Goal: Task Accomplishment & Management: Complete application form

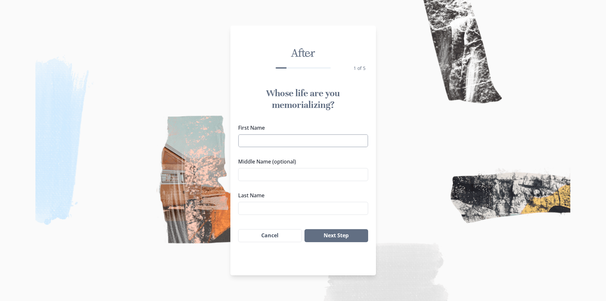
click at [292, 145] on input "First Name" at bounding box center [303, 140] width 130 height 13
type input "[PERSON_NAME]"
click button "Next Step" at bounding box center [336, 235] width 63 height 13
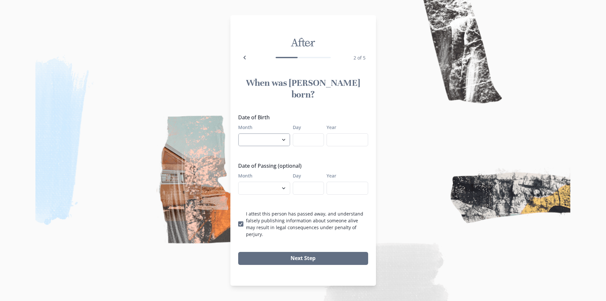
click at [269, 138] on select "January February March April May June July August September October November De…" at bounding box center [264, 139] width 52 height 13
select select "2"
click at [238, 133] on select "January February March April May June July August September October November De…" at bounding box center [264, 139] width 52 height 13
click at [309, 133] on input "Day" at bounding box center [308, 139] width 31 height 13
type input "02"
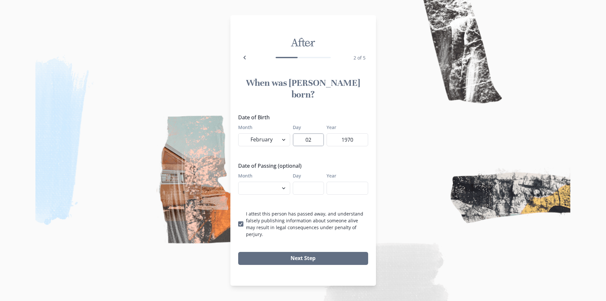
type input "1970"
select select "9"
type input "10"
type input "2025"
click at [238, 252] on button "Next Step" at bounding box center [303, 258] width 130 height 13
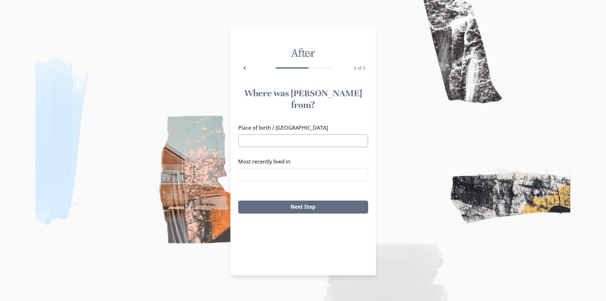
click at [308, 134] on input "Place of birth / [GEOGRAPHIC_DATA]" at bounding box center [303, 140] width 130 height 13
click at [267, 141] on li "[GEOGRAPHIC_DATA][PERSON_NAME], [GEOGRAPHIC_DATA]" at bounding box center [303, 145] width 129 height 18
type input "[GEOGRAPHIC_DATA][PERSON_NAME], [GEOGRAPHIC_DATA]"
click at [284, 169] on input "Most recently lived in" at bounding box center [303, 174] width 130 height 13
click at [262, 172] on li "Rolla, [GEOGRAPHIC_DATA]" at bounding box center [303, 175] width 129 height 10
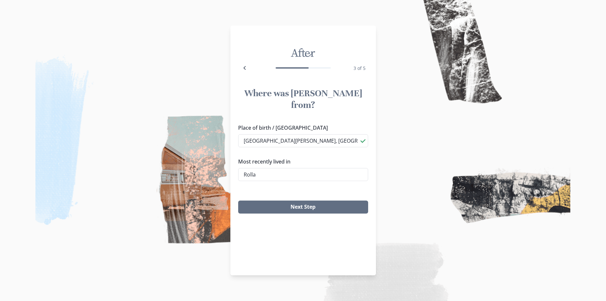
type input "Rolla, [GEOGRAPHIC_DATA]"
click at [293, 201] on button "Next Step" at bounding box center [303, 207] width 130 height 13
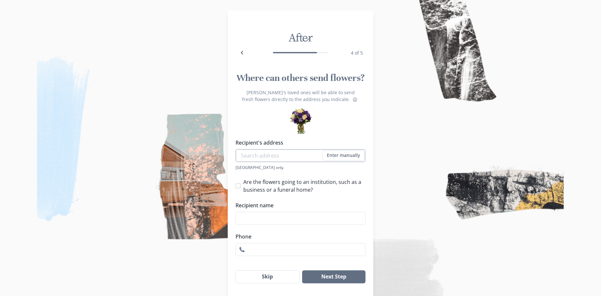
click at [266, 156] on input "Recipient's address" at bounding box center [301, 155] width 130 height 13
click at [324, 165] on li "[STREET_ADDRESS]" at bounding box center [303, 167] width 129 height 10
type input "[STREET_ADDRESS]"
type input "1"
select select "MO"
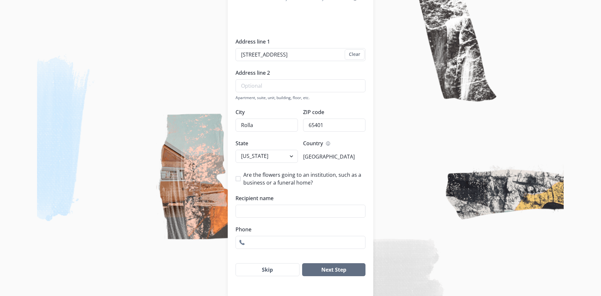
scroll to position [112, 0]
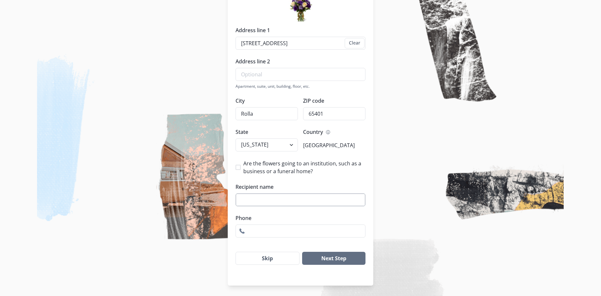
click at [282, 201] on input "Recipient name" at bounding box center [301, 199] width 130 height 13
type input "[PERSON_NAME]"
type input "5732013735"
click at [302, 252] on button "Next Step" at bounding box center [333, 258] width 63 height 13
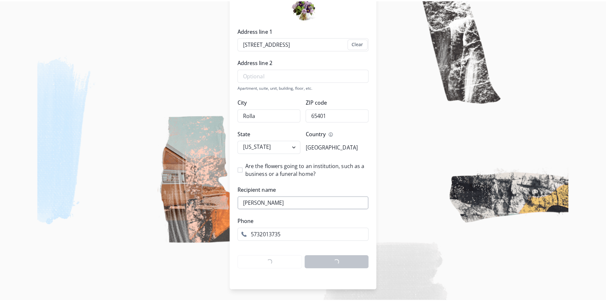
scroll to position [0, 0]
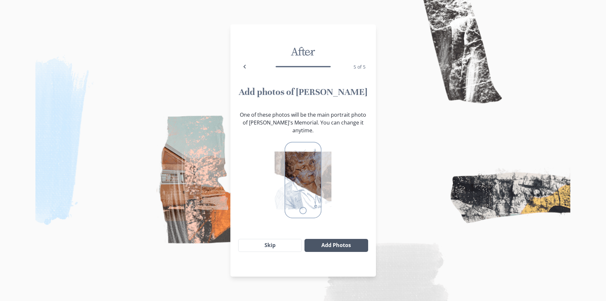
click at [345, 239] on button "Add Photos" at bounding box center [336, 245] width 63 height 13
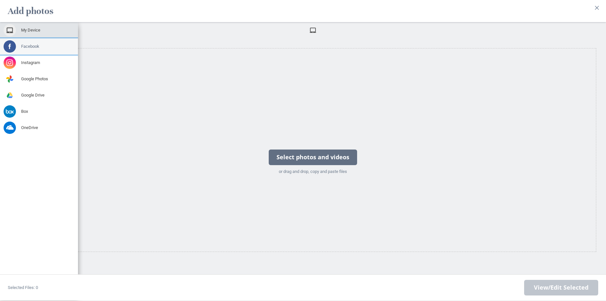
click at [10, 44] on span at bounding box center [10, 46] width 12 height 12
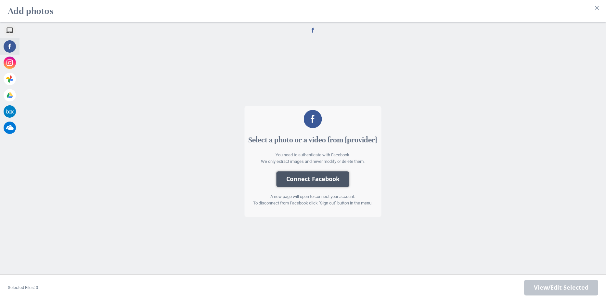
click at [308, 180] on button "Connect Facebook" at bounding box center [313, 179] width 73 height 16
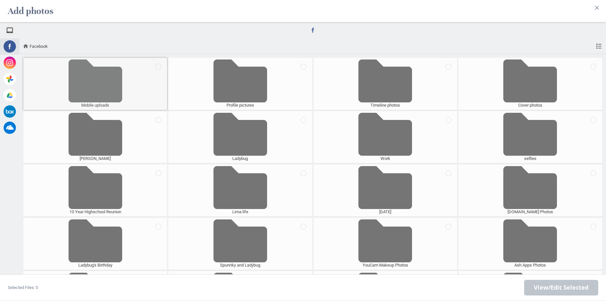
click at [96, 85] on span at bounding box center [95, 80] width 56 height 43
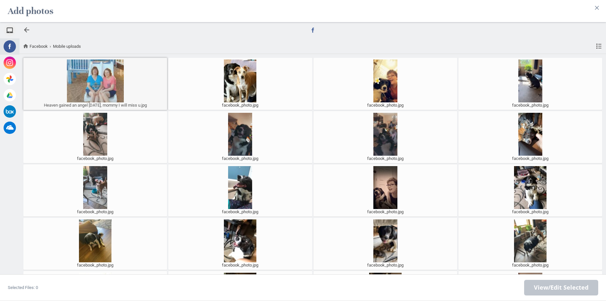
click at [101, 88] on div at bounding box center [95, 80] width 140 height 43
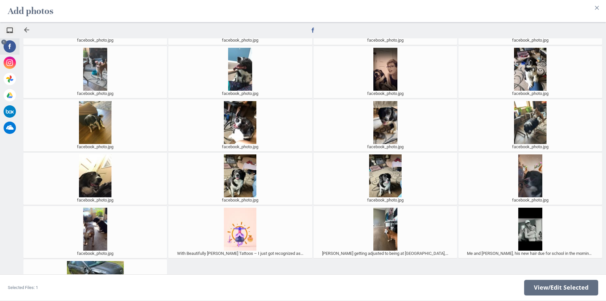
scroll to position [150, 0]
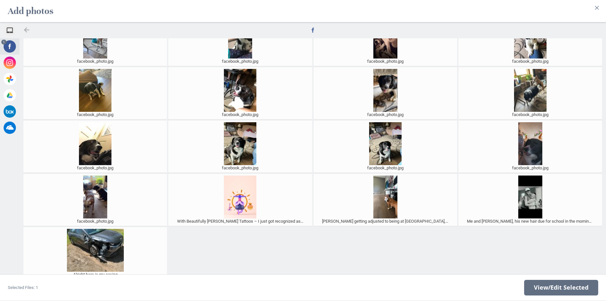
click at [28, 31] on div at bounding box center [27, 30] width 8 height 8
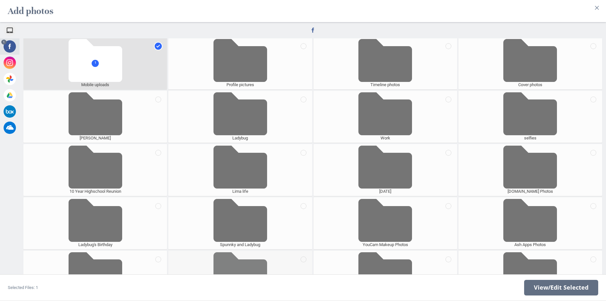
scroll to position [0, 0]
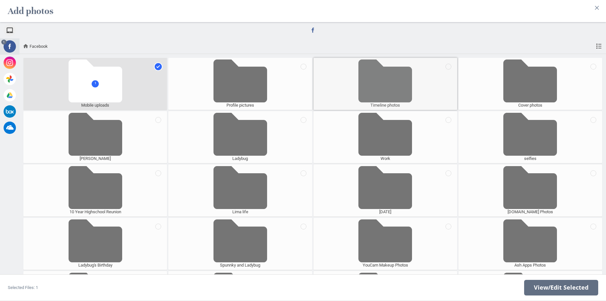
click at [419, 87] on div "Timeline photos" at bounding box center [386, 84] width 144 height 52
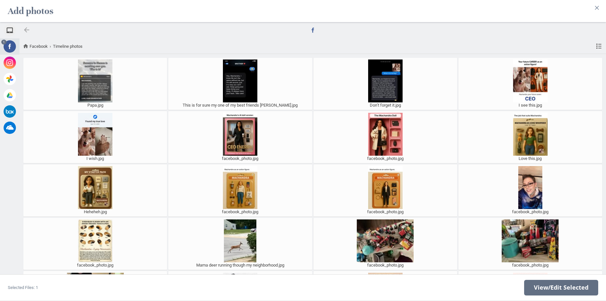
click at [24, 31] on div at bounding box center [27, 30] width 8 height 8
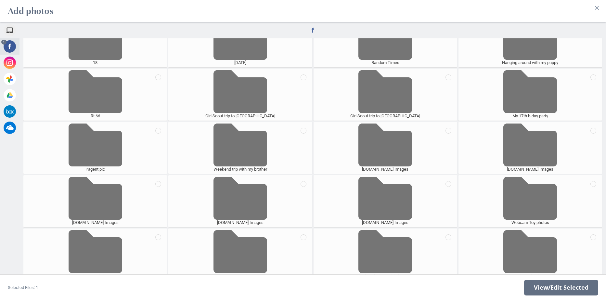
scroll to position [790, 0]
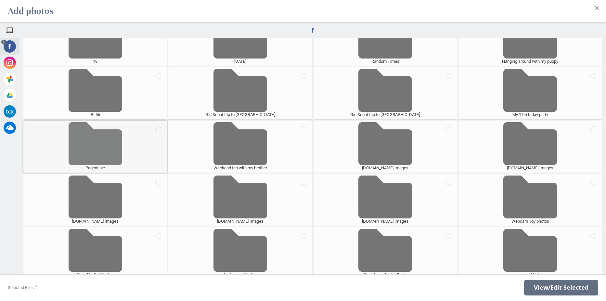
click at [93, 154] on span at bounding box center [95, 143] width 56 height 43
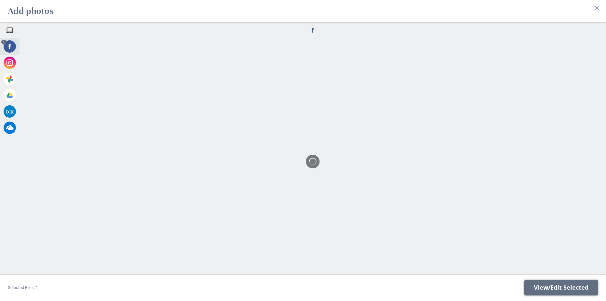
scroll to position [0, 0]
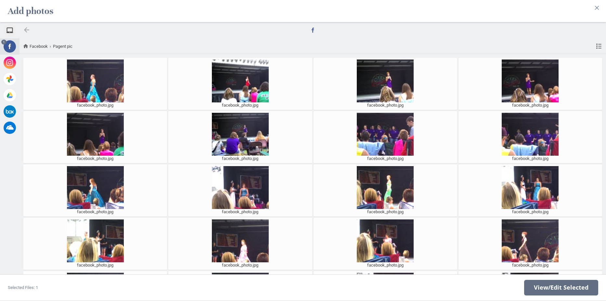
click at [27, 31] on div at bounding box center [27, 30] width 8 height 8
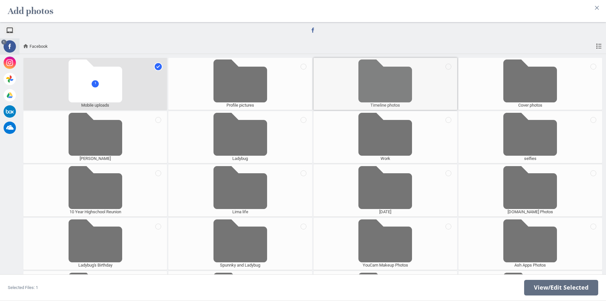
click at [429, 71] on div "Timeline photos" at bounding box center [386, 84] width 144 height 52
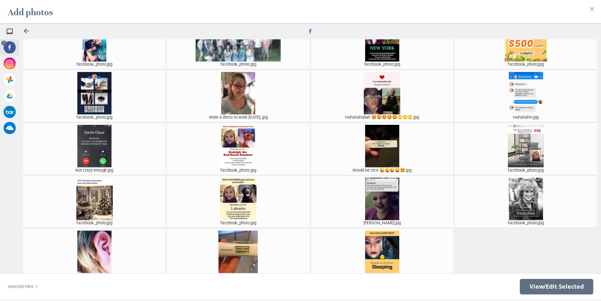
scroll to position [790, 0]
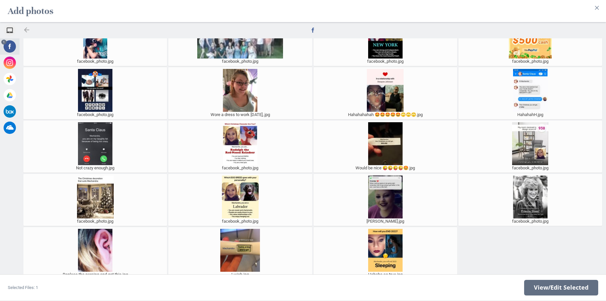
click at [28, 29] on div at bounding box center [27, 30] width 8 height 8
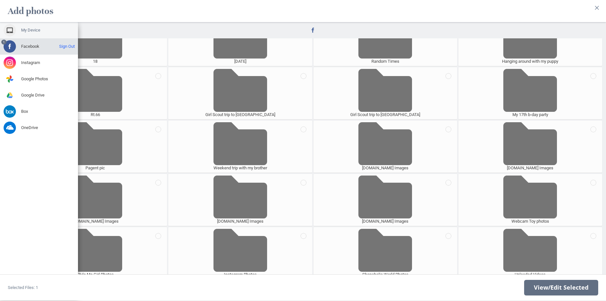
click at [29, 31] on span "My Device" at bounding box center [30, 30] width 19 height 6
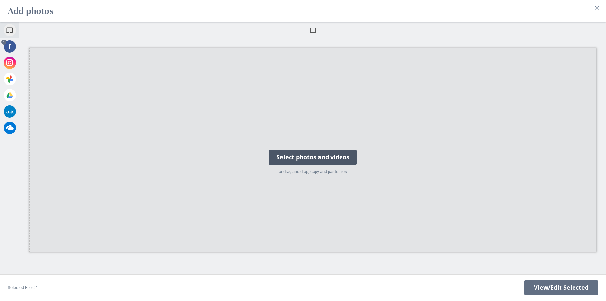
click at [320, 157] on div "Select photos and videos" at bounding box center [313, 157] width 88 height 16
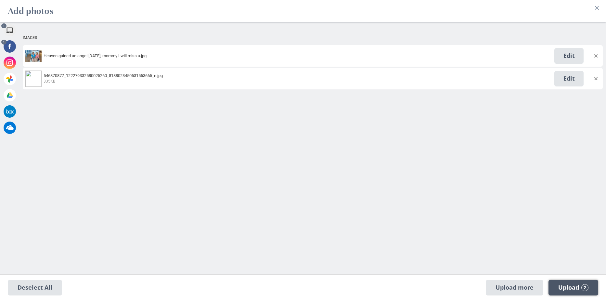
click at [588, 285] on span "Upload 2" at bounding box center [573, 287] width 30 height 7
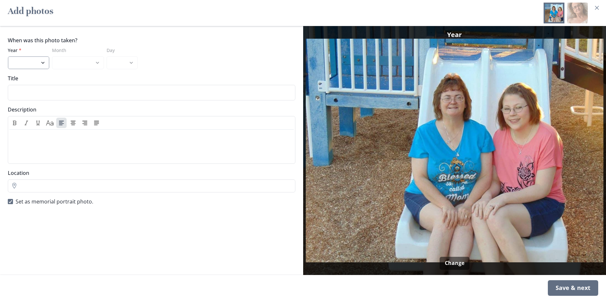
click at [28, 63] on select "2025 2024 2023 2022 2021 2020 2019 2018 2017 2016 2015 2014 2013 2012 2011 2010…" at bounding box center [29, 62] width 42 height 13
select select "2016"
click at [8, 56] on select "2025 2024 2023 2022 2021 2020 2019 2018 2017 2016 2015 2014 2013 2012 2011 2010…" at bounding box center [29, 62] width 42 height 13
click at [91, 64] on select "January February March April May June July August September October November De…" at bounding box center [78, 62] width 52 height 13
select select "5"
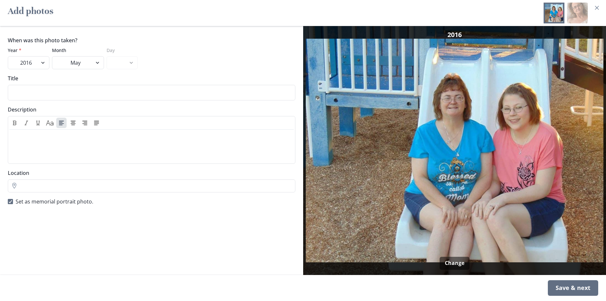
click at [52, 56] on select "January February March April May June July August September October November De…" at bounding box center [78, 62] width 52 height 13
click at [123, 66] on select "1 2 3 4 5 6 7 8 9 10 11 12 13 14 15 16 17 18 19 20 21 22 23 24 25 26 27 28 29 3…" at bounding box center [122, 62] width 31 height 13
click at [21, 88] on input "Title" at bounding box center [152, 93] width 288 height 16
type input "[DATE]"
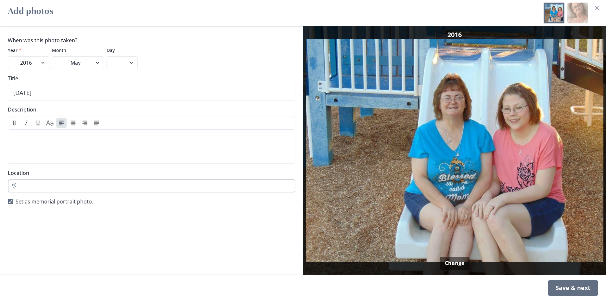
click at [82, 188] on input "Location" at bounding box center [152, 185] width 288 height 13
type input "Lions Club Park Rolla Mo"
click at [88, 229] on div "When was this photo taken? Year * 2025 2024 2023 2022 2021 2020 2019 2018 2017 …" at bounding box center [151, 150] width 303 height 249
click at [583, 289] on div "Save & next" at bounding box center [573, 288] width 50 height 16
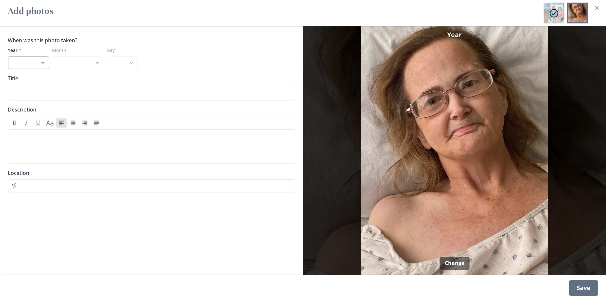
click at [39, 65] on select "2025 2024 2023 2022 2021 2020 2019 2018 2017 2016 2015 2014 2013 2012 2011 2010…" at bounding box center [29, 62] width 42 height 13
select select "2025"
click at [8, 56] on select "2025 2024 2023 2022 2021 2020 2019 2018 2017 2016 2015 2014 2013 2012 2011 2010…" at bounding box center [29, 62] width 42 height 13
click at [78, 57] on select "January February March April May June July August September" at bounding box center [78, 62] width 52 height 13
select select "9"
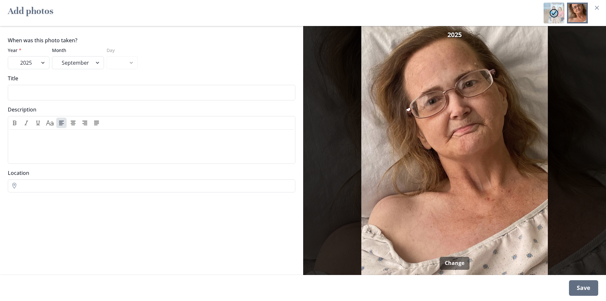
click at [52, 56] on select "January February March April May June July August September" at bounding box center [78, 62] width 52 height 13
click at [28, 180] on input "Location" at bounding box center [152, 185] width 288 height 13
click at [36, 200] on li "[PERSON_NAME], [PERSON_NAME], [GEOGRAPHIC_DATA]" at bounding box center [151, 198] width 287 height 10
type input "Rolla, [GEOGRAPHIC_DATA]"
click at [591, 288] on div "Save" at bounding box center [583, 288] width 29 height 16
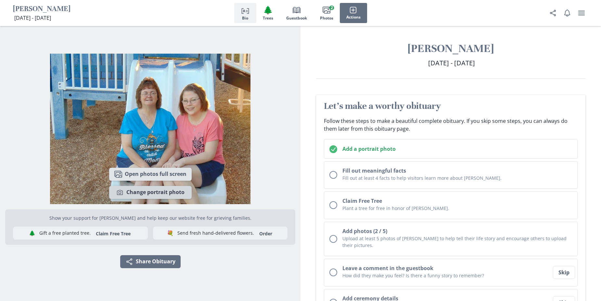
click at [177, 194] on button "Camera Change portrait photo" at bounding box center [150, 192] width 83 height 13
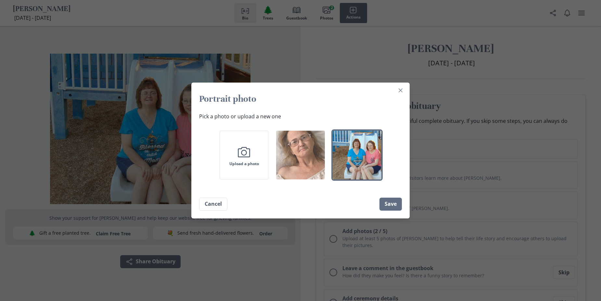
click at [314, 162] on img "button" at bounding box center [300, 155] width 49 height 49
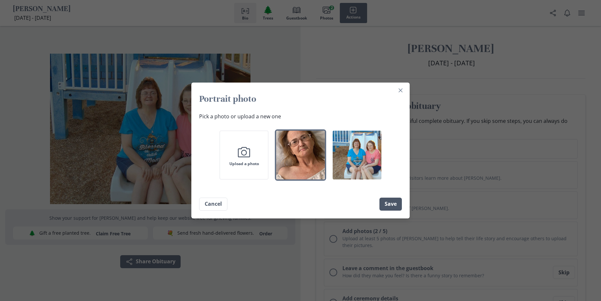
click at [391, 204] on button "Save" at bounding box center [391, 204] width 22 height 13
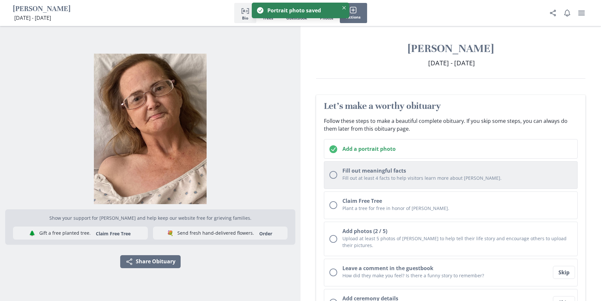
click at [381, 178] on p "Fill out at least 4 facts to help visitors learn more about [PERSON_NAME]." at bounding box center [458, 178] width 230 height 7
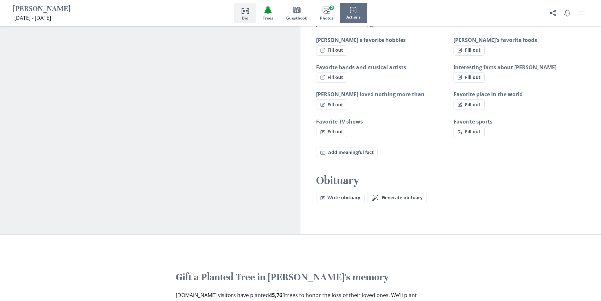
scroll to position [438, 0]
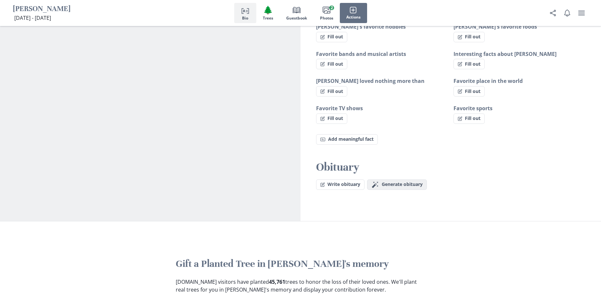
click at [392, 181] on button "Magic wand Generate obituary Generate" at bounding box center [397, 184] width 60 height 10
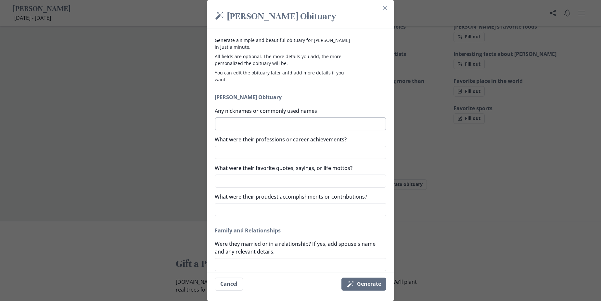
click at [266, 124] on textarea "Any nicknames or commonly used names" at bounding box center [301, 123] width 172 height 13
type textarea "o"
type textarea "x"
type textarea "m"
type textarea "x"
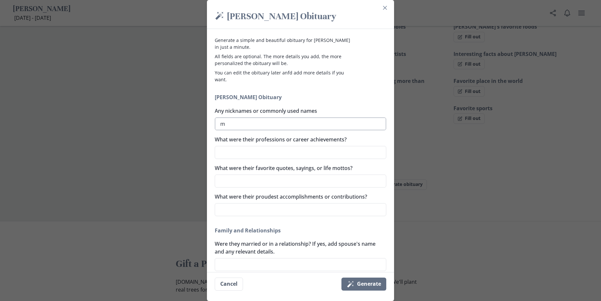
type textarea "mo"
type textarea "x"
type textarea "mom"
type textarea "x"
type textarea "momm"
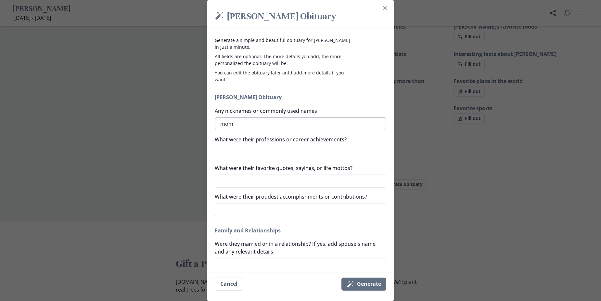
type textarea "x"
type textarea "mommy"
type textarea "x"
type textarea "mommy,"
type textarea "x"
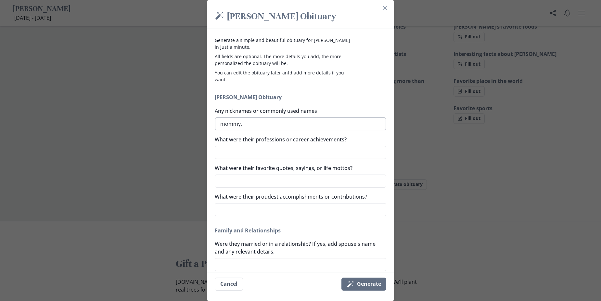
type textarea "mommy,"
type textarea "x"
type textarea "mommy, k"
type textarea "x"
type textarea "mommy, ki"
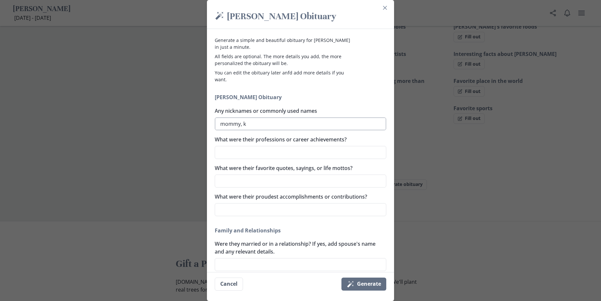
type textarea "x"
type textarea "mommy, [PERSON_NAME]"
type textarea "x"
type textarea "mommy, [PERSON_NAME]"
type textarea "x"
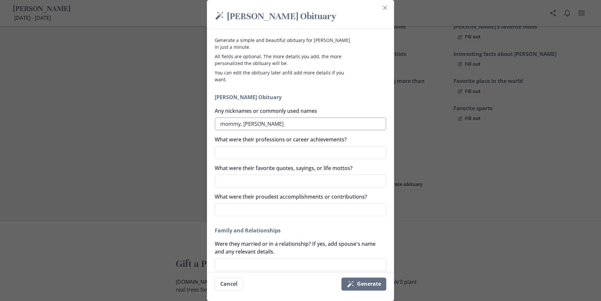
type textarea "mommy, kimmy"
type textarea "x"
type textarea "mommy, kimmy"
type textarea "x"
click at [271, 155] on textarea "What were their professions or career achievements?" at bounding box center [301, 152] width 172 height 13
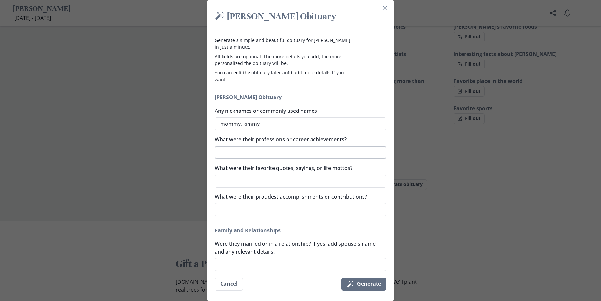
type textarea "d"
type textarea "x"
type textarea "di"
type textarea "x"
type textarea "dis"
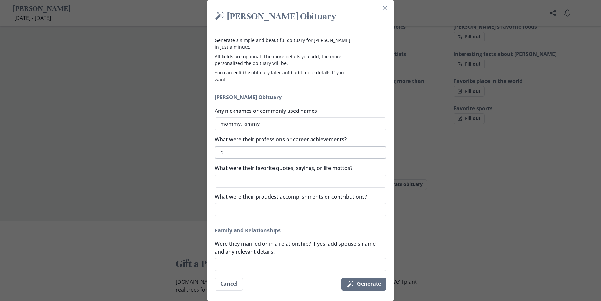
type textarea "x"
type textarea "disa"
type textarea "x"
type textarea "disab"
type textarea "x"
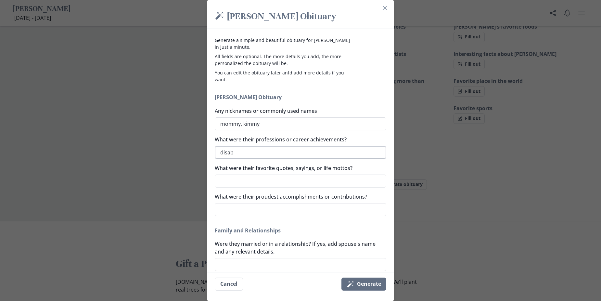
type textarea "disabl"
type textarea "x"
type textarea "disable"
type textarea "x"
type textarea "disabled"
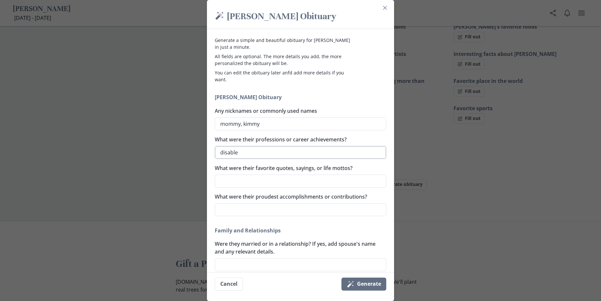
type textarea "x"
type textarea "disabled"
type textarea "x"
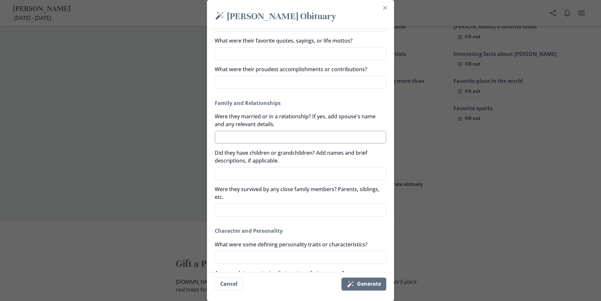
scroll to position [130, 0]
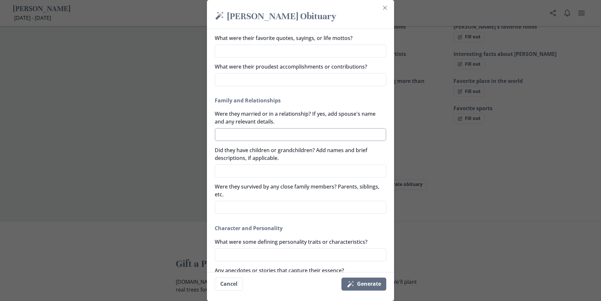
click at [265, 134] on textarea "Were they married or in a relationship? If yes, add spouse's name and any relev…" at bounding box center [301, 134] width 172 height 13
type textarea "s"
type textarea "x"
type textarea "si"
type textarea "x"
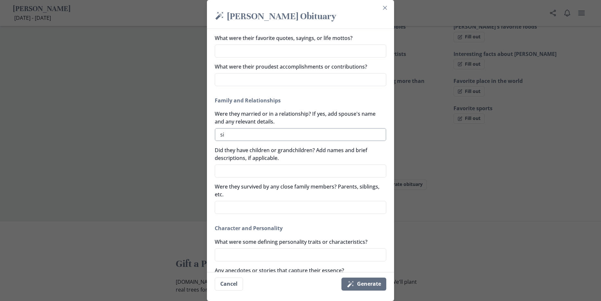
type textarea "sin"
type textarea "x"
type textarea "sing"
type textarea "x"
type textarea "singa"
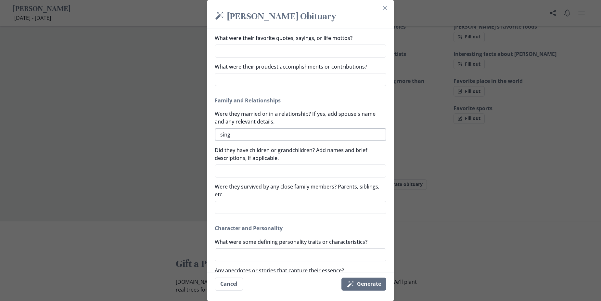
type textarea "x"
type textarea "[PERSON_NAME]"
type textarea "x"
type textarea "singa"
type textarea "x"
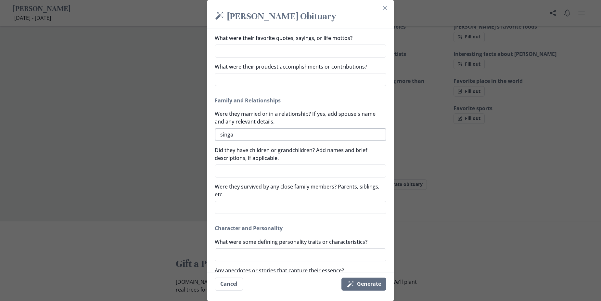
type textarea "sing"
type textarea "x"
type textarea "singa"
type textarea "x"
type textarea "[PERSON_NAME]"
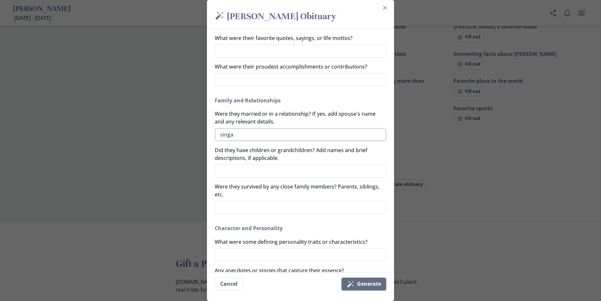
type textarea "x"
type textarea "[PERSON_NAME]"
type textarea "x"
type textarea "[PERSON_NAME]"
type textarea "x"
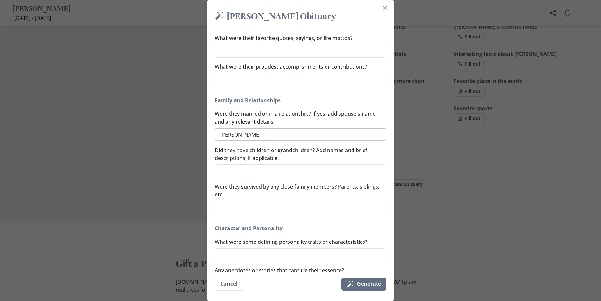
type textarea "single"
type textarea "x"
type textarea "single"
type textarea "x"
click at [252, 171] on textarea "Did they have children or grandchildren? Add names and brief descriptions, if a…" at bounding box center [301, 170] width 172 height 13
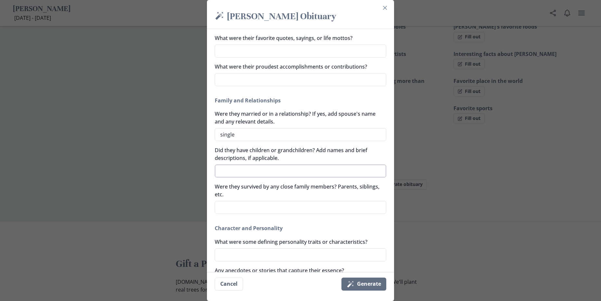
type textarea "E"
type textarea "x"
type textarea "El"
type textarea "x"
type textarea "[PERSON_NAME]"
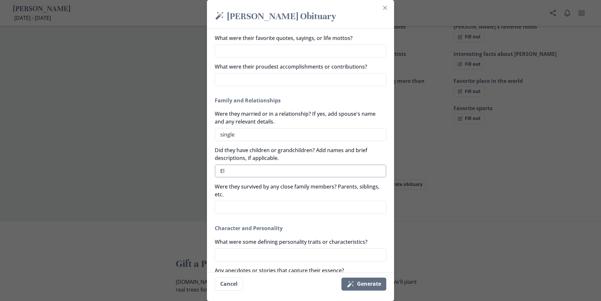
type textarea "x"
type textarea "Eliz"
type textarea "x"
type textarea "[PERSON_NAME]"
type textarea "x"
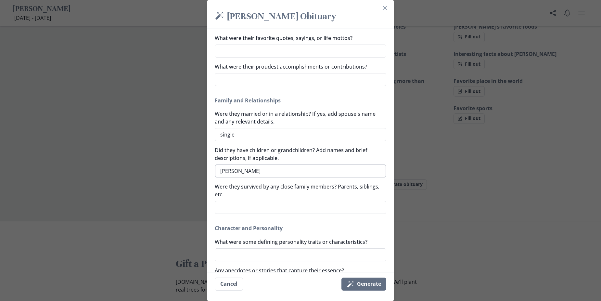
type textarea "Elizab"
type textarea "x"
type textarea "[PERSON_NAME]"
type textarea "x"
type textarea "[PERSON_NAME]"
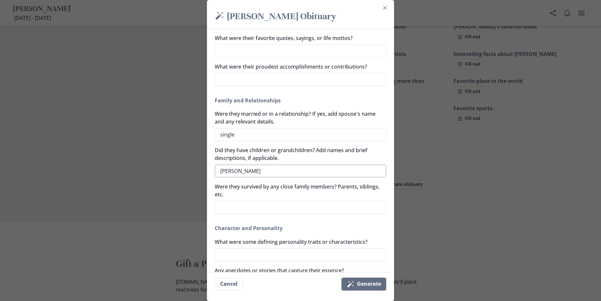
type textarea "x"
type textarea "[PERSON_NAME]"
type textarea "x"
type textarea "[PERSON_NAME]"
type textarea "x"
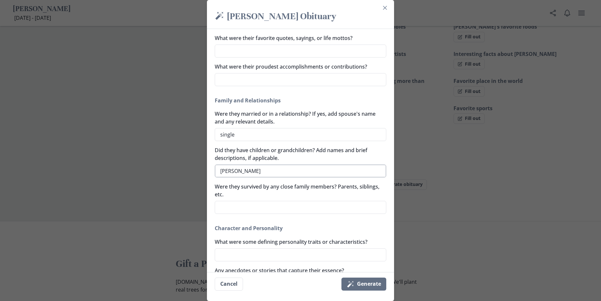
type textarea "[PERSON_NAME]"
type textarea "x"
type textarea "[PERSON_NAME]"
type textarea "x"
type textarea "[PERSON_NAME] the"
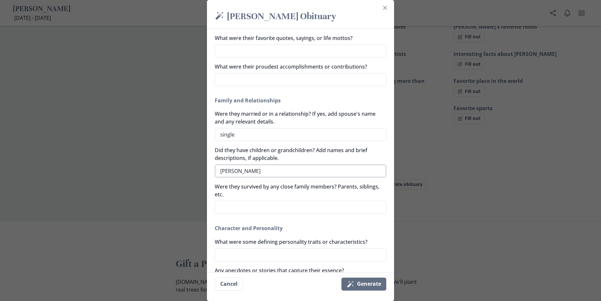
type textarea "x"
type textarea "[PERSON_NAME] the"
type textarea "x"
type textarea "[PERSON_NAME] the o"
type textarea "x"
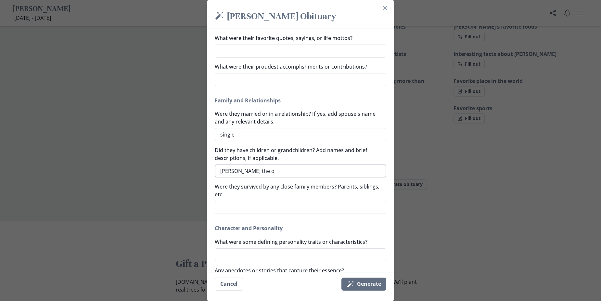
type textarea "[PERSON_NAME] the ol"
type textarea "x"
type textarea "[PERSON_NAME] the old"
type textarea "x"
type textarea "[PERSON_NAME] the olde"
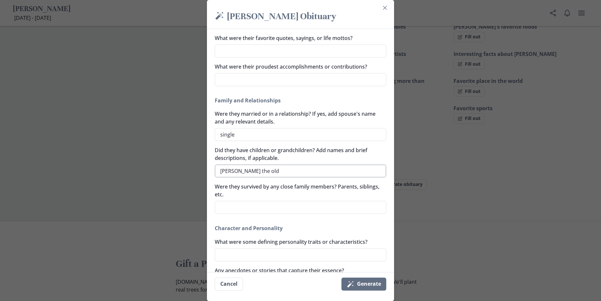
type textarea "x"
type textarea "[PERSON_NAME] the [PERSON_NAME]"
type textarea "x"
type textarea "[PERSON_NAME] the [PERSON_NAME],"
type textarea "x"
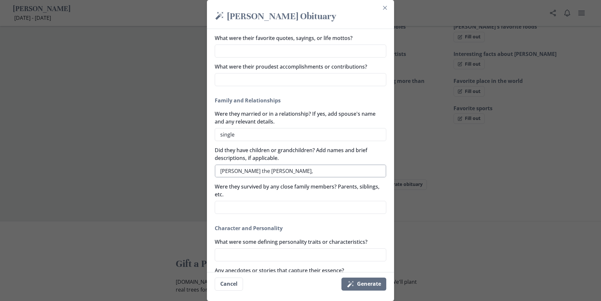
type textarea "[PERSON_NAME] the [PERSON_NAME],"
type textarea "x"
type textarea "[PERSON_NAME] the [PERSON_NAME], h"
type textarea "x"
type textarea "[PERSON_NAME] the [PERSON_NAME]"
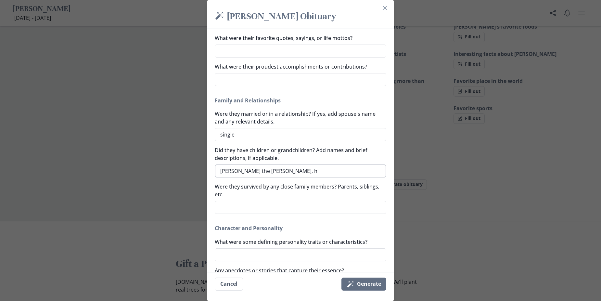
type textarea "x"
type textarea "[PERSON_NAME] the [PERSON_NAME]"
type textarea "x"
type textarea "[PERSON_NAME] the [PERSON_NAME]"
type textarea "x"
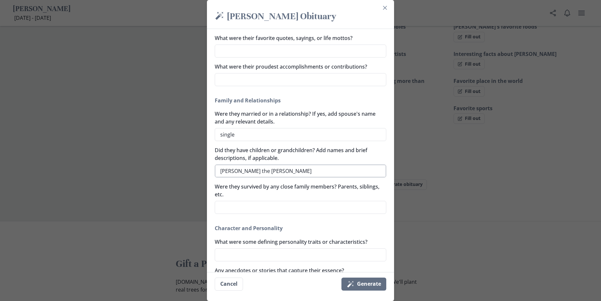
type textarea "[PERSON_NAME] the [PERSON_NAME], h"
type textarea "x"
type textarea "[PERSON_NAME] the [PERSON_NAME],"
type textarea "x"
type textarea "[PERSON_NAME] the [PERSON_NAME], H"
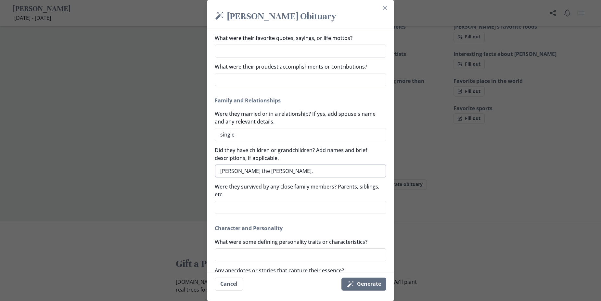
type textarea "x"
type textarea "[PERSON_NAME] the [PERSON_NAME]"
type textarea "x"
type textarea "[PERSON_NAME] the [PERSON_NAME]"
type textarea "x"
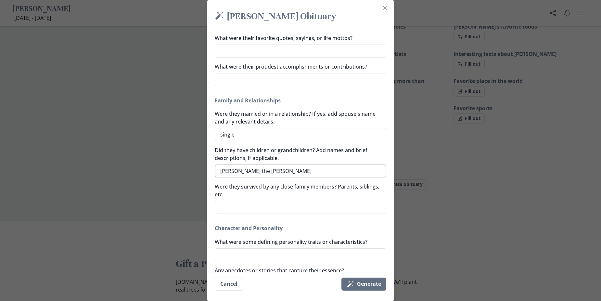
type textarea "[PERSON_NAME] the [PERSON_NAME], [PERSON_NAME]"
type textarea "x"
type textarea "[PERSON_NAME] the [PERSON_NAME]"
type textarea "x"
type textarea "[PERSON_NAME] the [PERSON_NAME]"
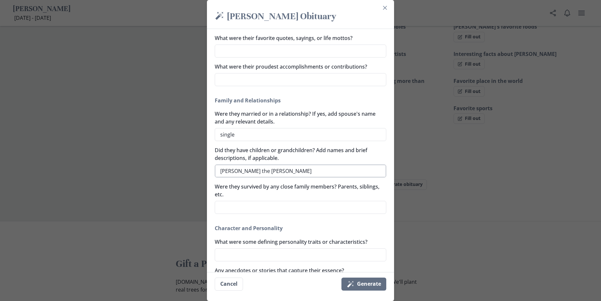
type textarea "x"
type textarea "[PERSON_NAME] the [PERSON_NAME]"
type textarea "x"
type textarea "[PERSON_NAME] the [PERSON_NAME]"
type textarea "x"
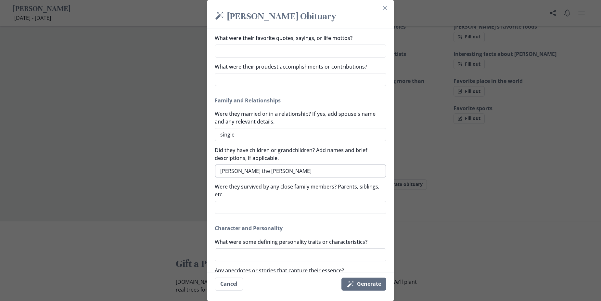
type textarea "[PERSON_NAME] the [PERSON_NAME]"
type textarea "x"
type textarea "[PERSON_NAME] the [PERSON_NAME] the"
type textarea "x"
type textarea "[PERSON_NAME] the [PERSON_NAME] the m"
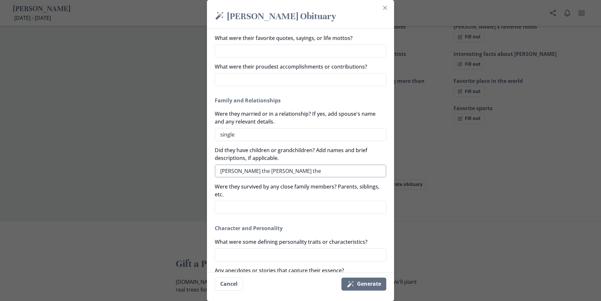
type textarea "x"
type textarea "[PERSON_NAME] the [PERSON_NAME] the mi"
type textarea "x"
type textarea "[PERSON_NAME] the [PERSON_NAME] the mid"
type textarea "x"
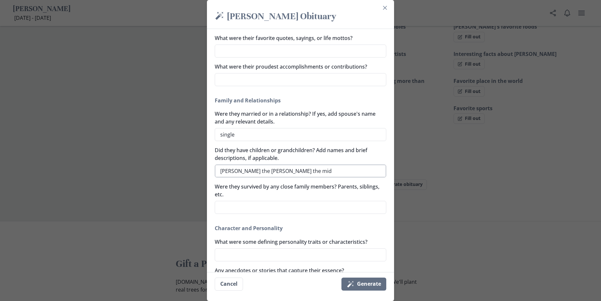
type textarea "[PERSON_NAME] the [PERSON_NAME] the midl"
type textarea "x"
type textarea "[PERSON_NAME] the [PERSON_NAME] the midle"
type textarea "x"
type textarea "[PERSON_NAME] the [PERSON_NAME] the midl"
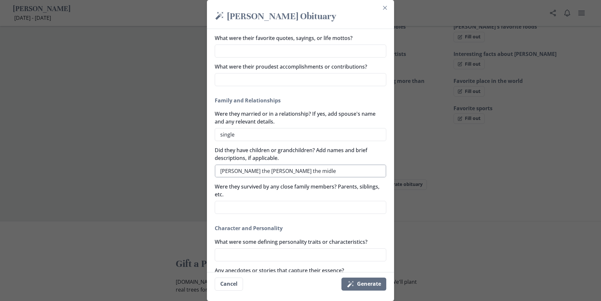
type textarea "x"
type textarea "[PERSON_NAME] the [PERSON_NAME] the mid"
type textarea "x"
type textarea "[PERSON_NAME] the [PERSON_NAME] the midd"
type textarea "x"
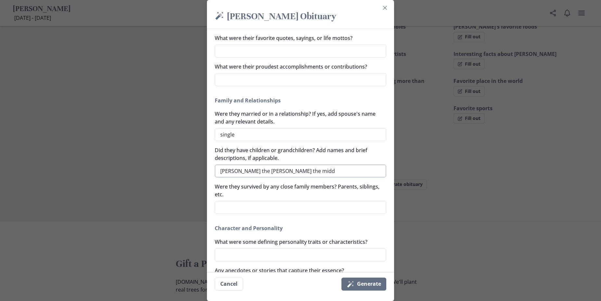
type textarea "[PERSON_NAME] the [PERSON_NAME] the middl"
type textarea "x"
type textarea "[PERSON_NAME] the [PERSON_NAME] the middle"
type textarea "x"
type textarea "[PERSON_NAME] the [PERSON_NAME] the middles"
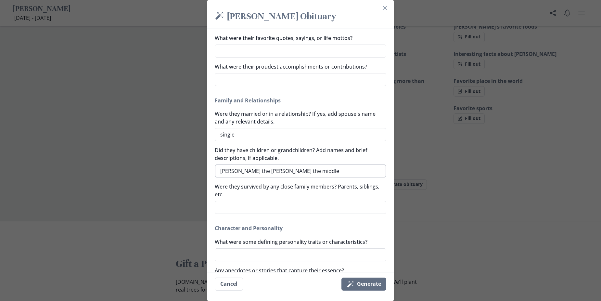
type textarea "x"
type textarea "[PERSON_NAME] the [PERSON_NAME] the middles<"
type textarea "x"
type textarea "[PERSON_NAME] the [PERSON_NAME] the middles<"
type textarea "x"
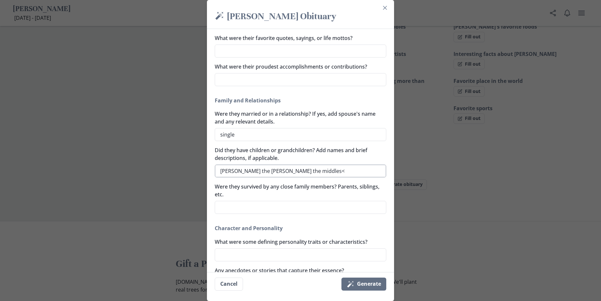
type textarea "[PERSON_NAME] the [PERSON_NAME] the middles< d"
type textarea "x"
type textarea "[PERSON_NAME] the [PERSON_NAME] the middles< dj"
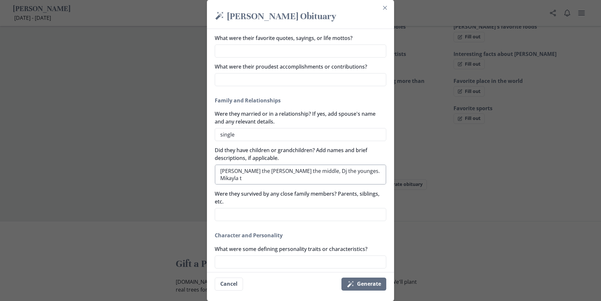
scroll to position [0, 0]
click at [283, 212] on textarea "Were they survived by any close family members? Parents, siblings, etc." at bounding box center [301, 214] width 172 height 13
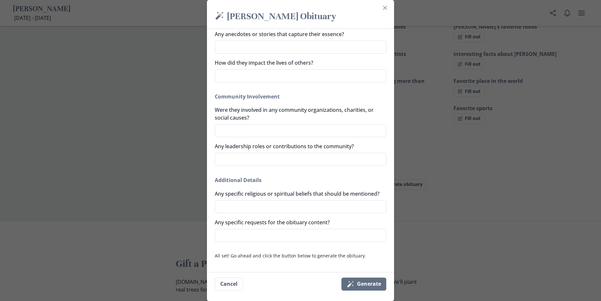
scroll to position [381, 0]
click at [379, 283] on button "Magic wand Generate" at bounding box center [364, 284] width 45 height 13
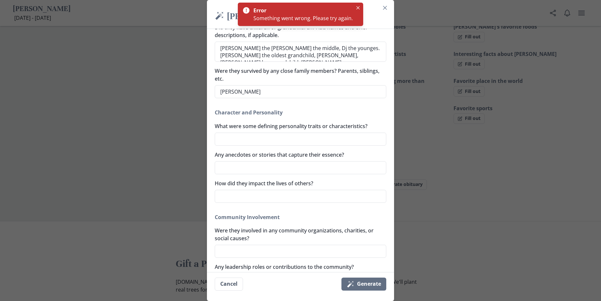
scroll to position [251, 0]
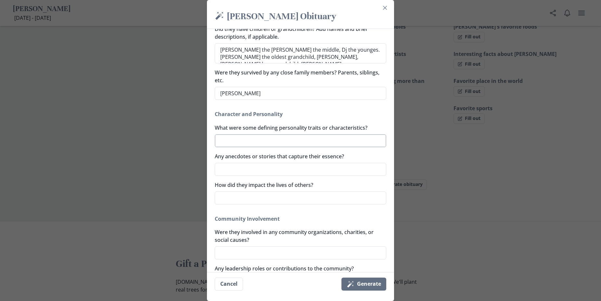
click at [273, 141] on textarea "What were some defining personality traits or characteristics?" at bounding box center [301, 140] width 172 height 13
click at [270, 173] on textarea "Any anecdotes or stories that capture their essence?" at bounding box center [301, 169] width 172 height 13
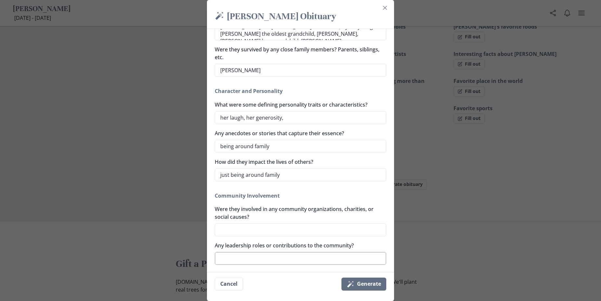
scroll to position [316, 0]
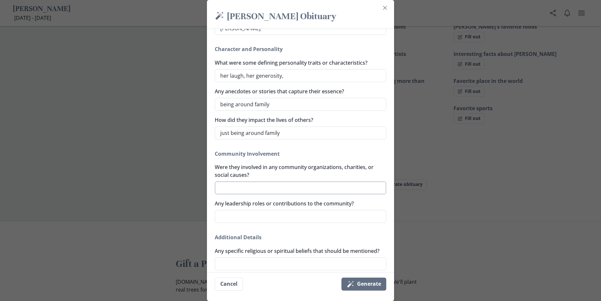
click at [257, 187] on textarea "Were they involved in any community organizations, charities, or social causes?" at bounding box center [301, 187] width 172 height 13
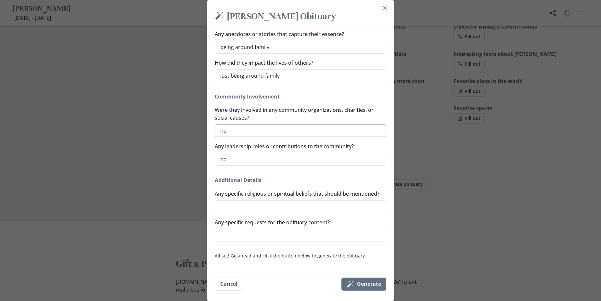
scroll to position [381, 0]
click at [258, 232] on textarea "Any specific requests for the obituary content?" at bounding box center [301, 235] width 172 height 13
click at [362, 289] on button "Magic wand Generate" at bounding box center [364, 284] width 45 height 13
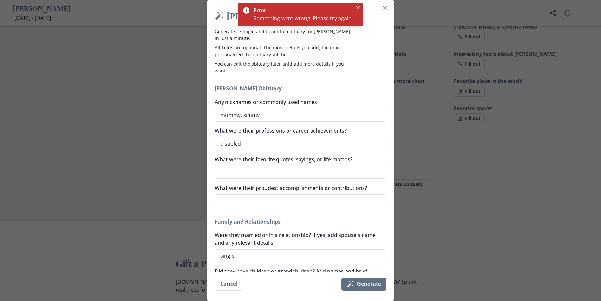
scroll to position [0, 0]
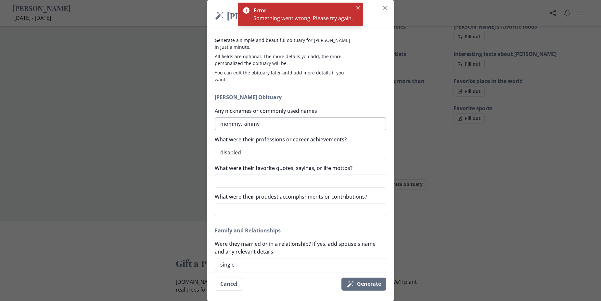
click at [275, 126] on textarea "mommy, kimmy" at bounding box center [301, 123] width 172 height 13
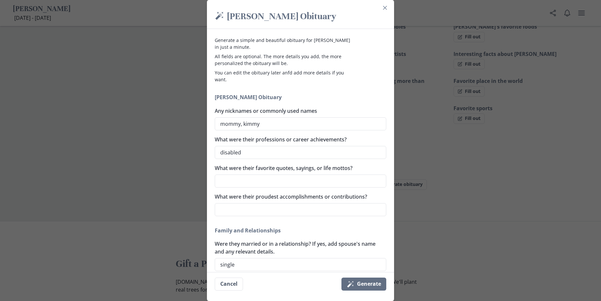
drag, startPoint x: 275, startPoint y: 126, endPoint x: 185, endPoint y: 123, distance: 90.7
click at [185, 125] on div "Magic wand [PERSON_NAME] Obituary Generate a simple and beautiful obituary for …" at bounding box center [300, 150] width 601 height 301
click at [262, 185] on textarea "What were their favorite quotes, sayings, or life mottos?" at bounding box center [301, 181] width 172 height 13
click at [253, 213] on textarea "What were their proudest accomplishments or contributions?" at bounding box center [301, 209] width 172 height 13
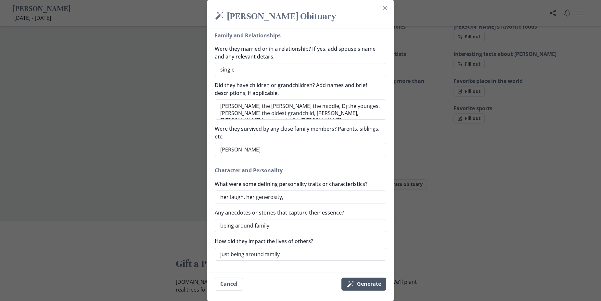
click at [361, 283] on button "Magic wand Generate" at bounding box center [364, 284] width 45 height 13
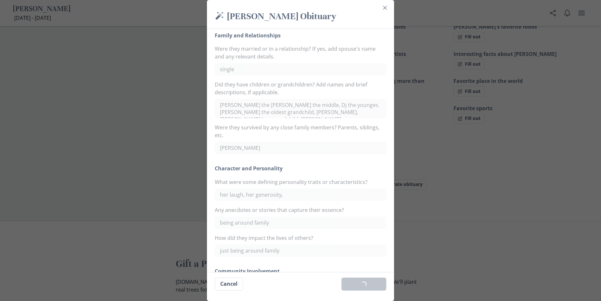
scroll to position [195, 0]
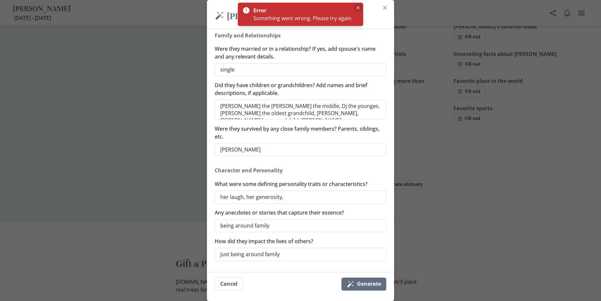
click at [358, 6] on icon "Close" at bounding box center [358, 7] width 3 height 3
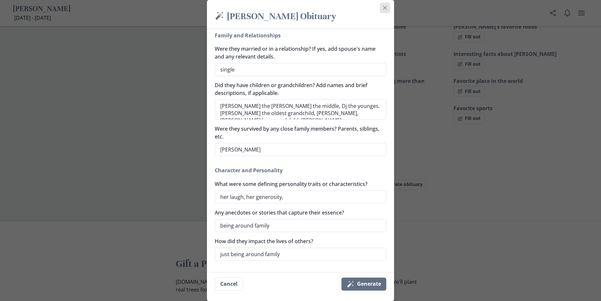
click at [386, 8] on icon "Close" at bounding box center [385, 8] width 4 height 4
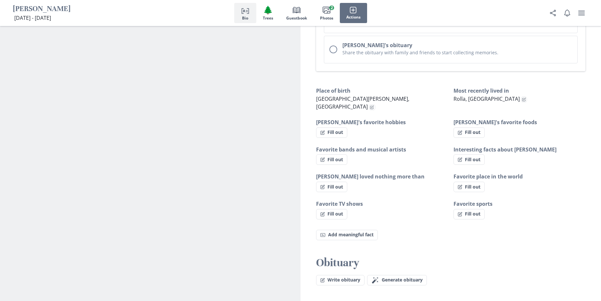
scroll to position [341, 0]
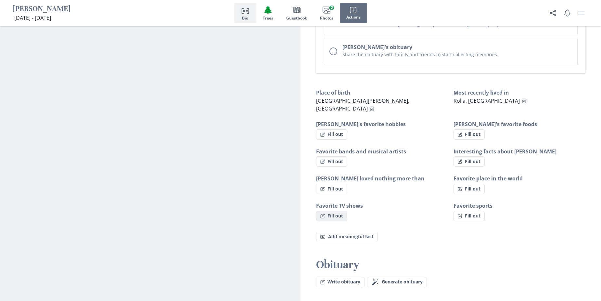
click at [339, 211] on button "Fill out" at bounding box center [331, 216] width 31 height 10
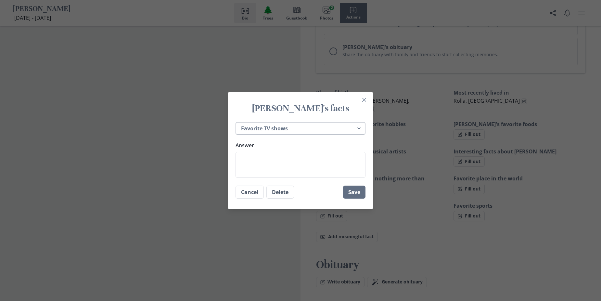
click at [284, 129] on select "Place of birth Most recently lived in [PERSON_NAME]'s favorite hobbies [PERSON_…" at bounding box center [301, 128] width 130 height 13
click at [278, 160] on textarea "Answer" at bounding box center [301, 165] width 130 height 26
click at [289, 129] on select "Place of birth Most recently lived in [PERSON_NAME]'s favorite hobbies [PERSON_…" at bounding box center [301, 128] width 130 height 13
click at [238, 122] on select "Place of birth Most recently lived in [PERSON_NAME]'s favorite hobbies [PERSON_…" at bounding box center [301, 128] width 130 height 13
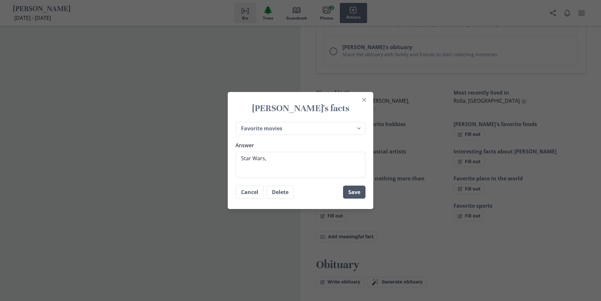
click at [361, 187] on button "Save" at bounding box center [354, 192] width 22 height 13
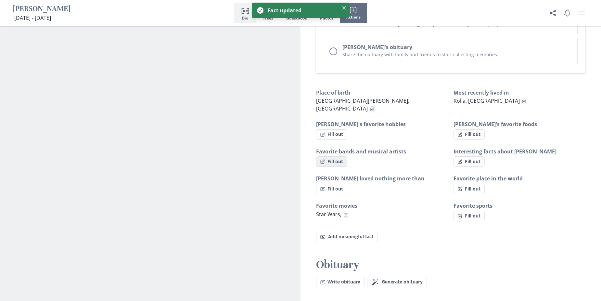
click at [326, 156] on button "Fill out" at bounding box center [331, 161] width 31 height 10
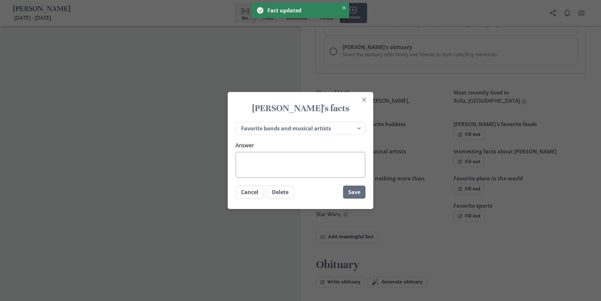
click at [300, 164] on textarea "Answer" at bounding box center [301, 165] width 130 height 26
click at [358, 194] on button "Save" at bounding box center [354, 192] width 22 height 13
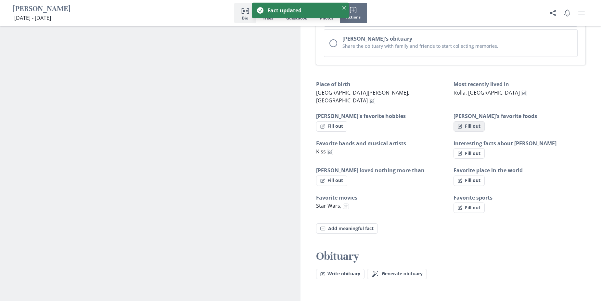
click at [458, 122] on button "Fill out" at bounding box center [469, 126] width 31 height 10
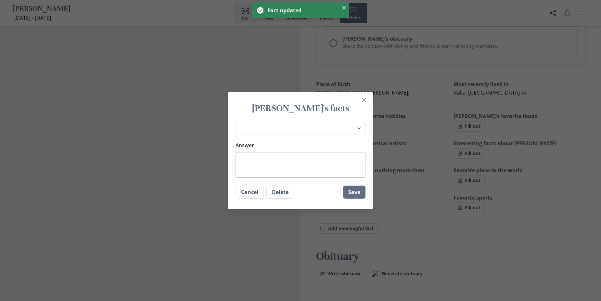
click at [338, 166] on textarea "Answer" at bounding box center [301, 165] width 130 height 26
click at [347, 191] on button "Save" at bounding box center [354, 192] width 22 height 13
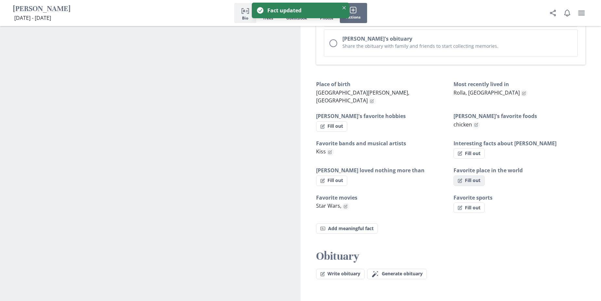
click at [474, 175] on button "Fill out" at bounding box center [469, 180] width 31 height 10
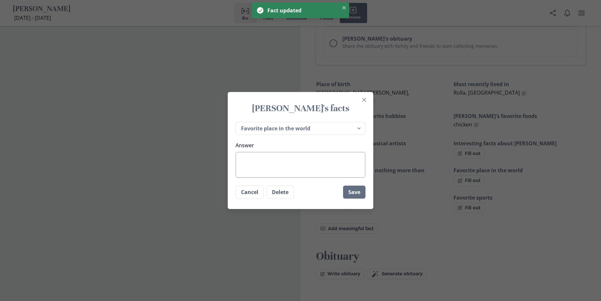
click at [296, 158] on textarea "Answer" at bounding box center [301, 165] width 130 height 26
click at [356, 191] on button "Save" at bounding box center [354, 192] width 22 height 13
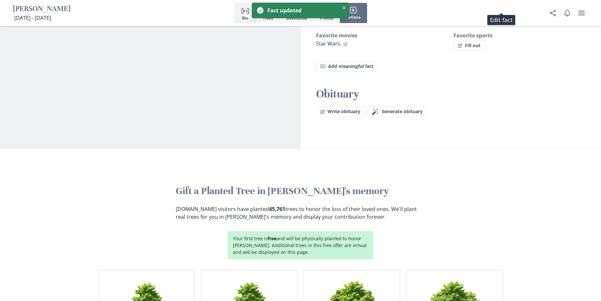
scroll to position [503, 0]
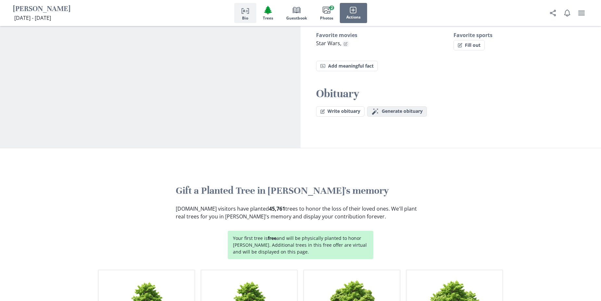
click at [400, 107] on button "Magic wand Generate obituary Generate" at bounding box center [397, 111] width 60 height 10
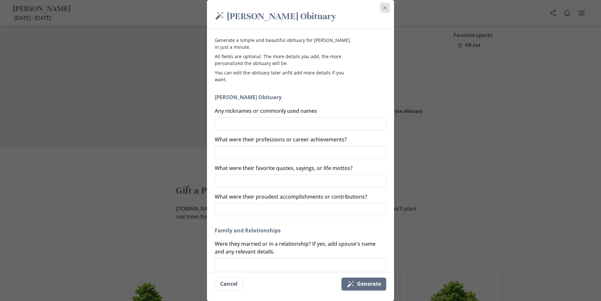
click at [387, 9] on icon "Close" at bounding box center [385, 8] width 4 height 4
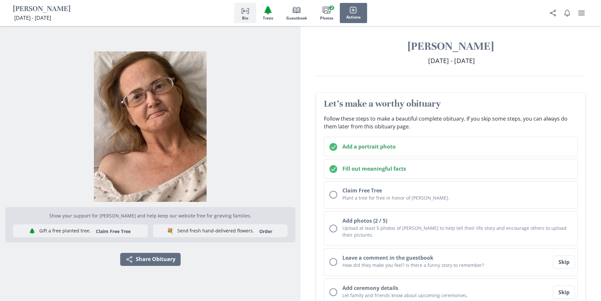
scroll to position [0, 0]
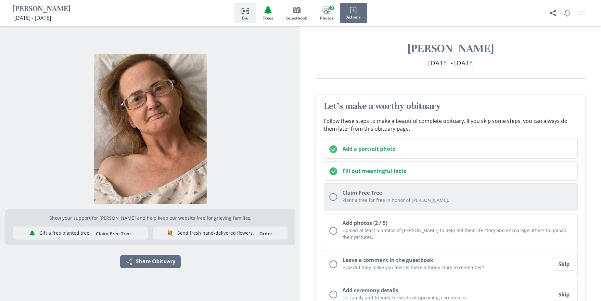
click at [440, 197] on p "Plant a tree for free in honor of [PERSON_NAME]." at bounding box center [458, 200] width 230 height 7
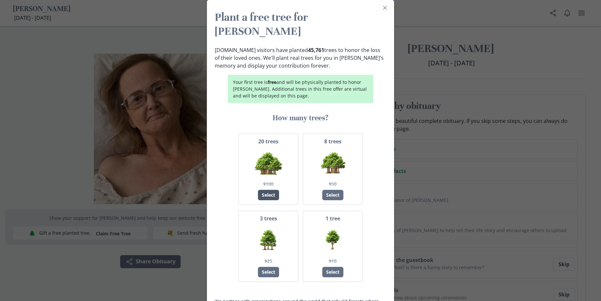
click at [266, 190] on div "Select" at bounding box center [268, 195] width 21 height 10
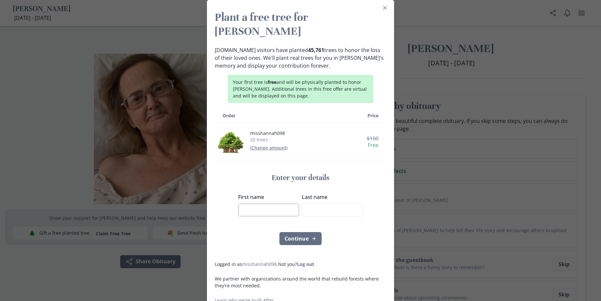
click at [269, 203] on input "First name" at bounding box center [268, 209] width 61 height 13
click at [292, 232] on button "Continue" at bounding box center [300, 238] width 42 height 13
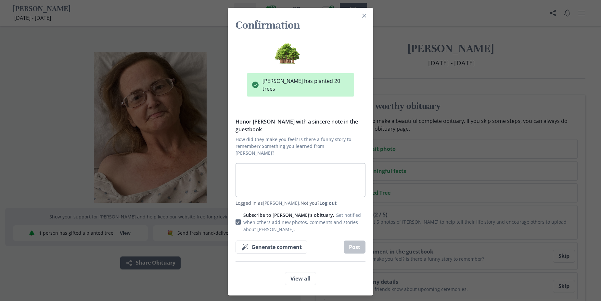
click at [277, 178] on textarea "Honor [PERSON_NAME] with a sincere note in the guestbook How did they make you …" at bounding box center [301, 180] width 130 height 34
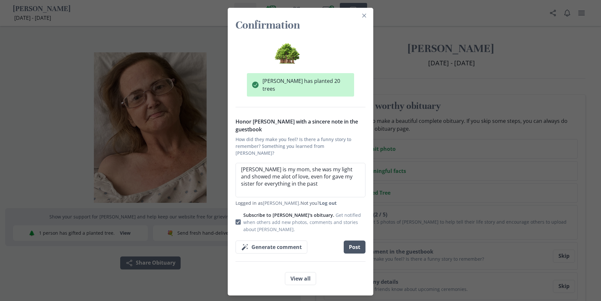
click at [359, 240] on button "Post" at bounding box center [355, 246] width 22 height 13
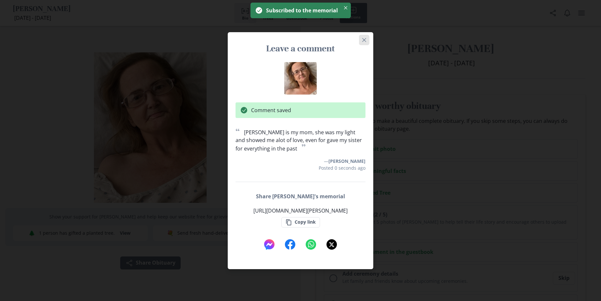
click at [366, 38] on icon "Close" at bounding box center [364, 40] width 4 height 4
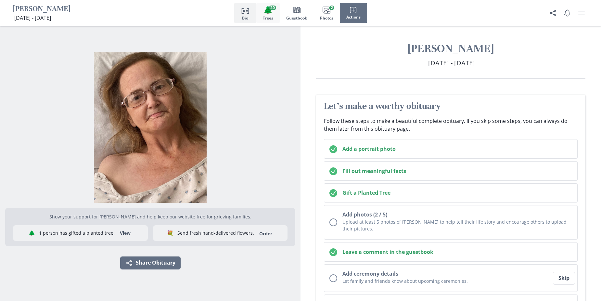
click at [269, 14] on span "🌲" at bounding box center [268, 9] width 10 height 9
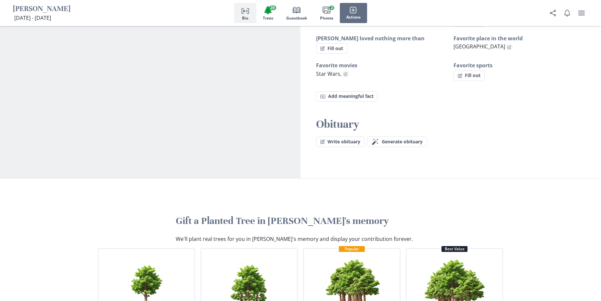
scroll to position [379, 0]
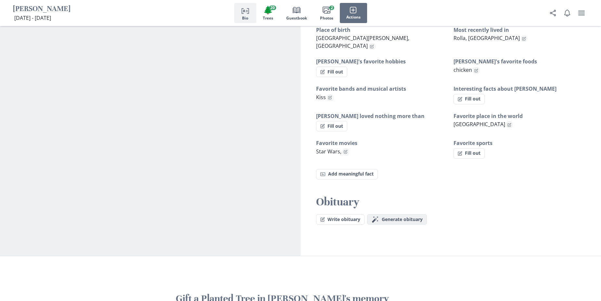
click at [400, 217] on span "Generate obituary" at bounding box center [402, 220] width 41 height 6
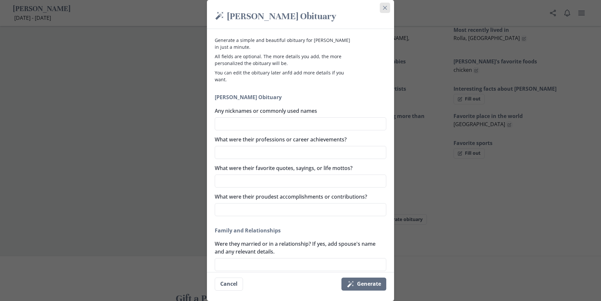
click at [390, 9] on button "Close" at bounding box center [385, 8] width 10 height 10
